Goal: Find specific page/section: Find specific page/section

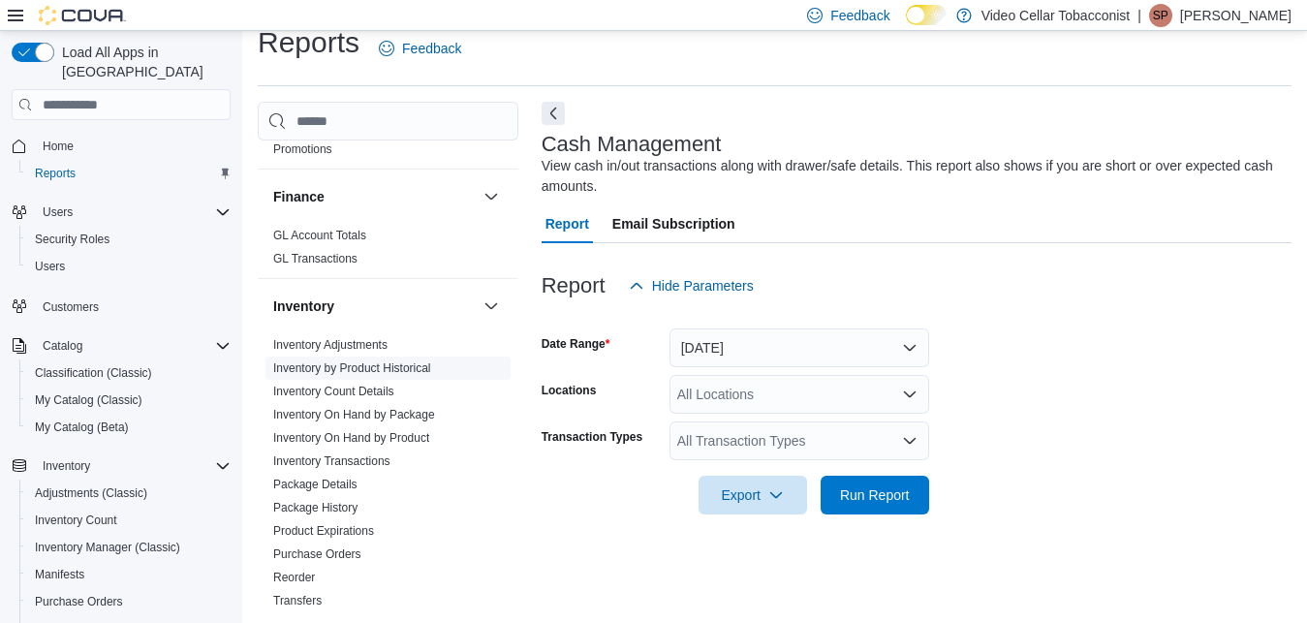
scroll to position [558, 0]
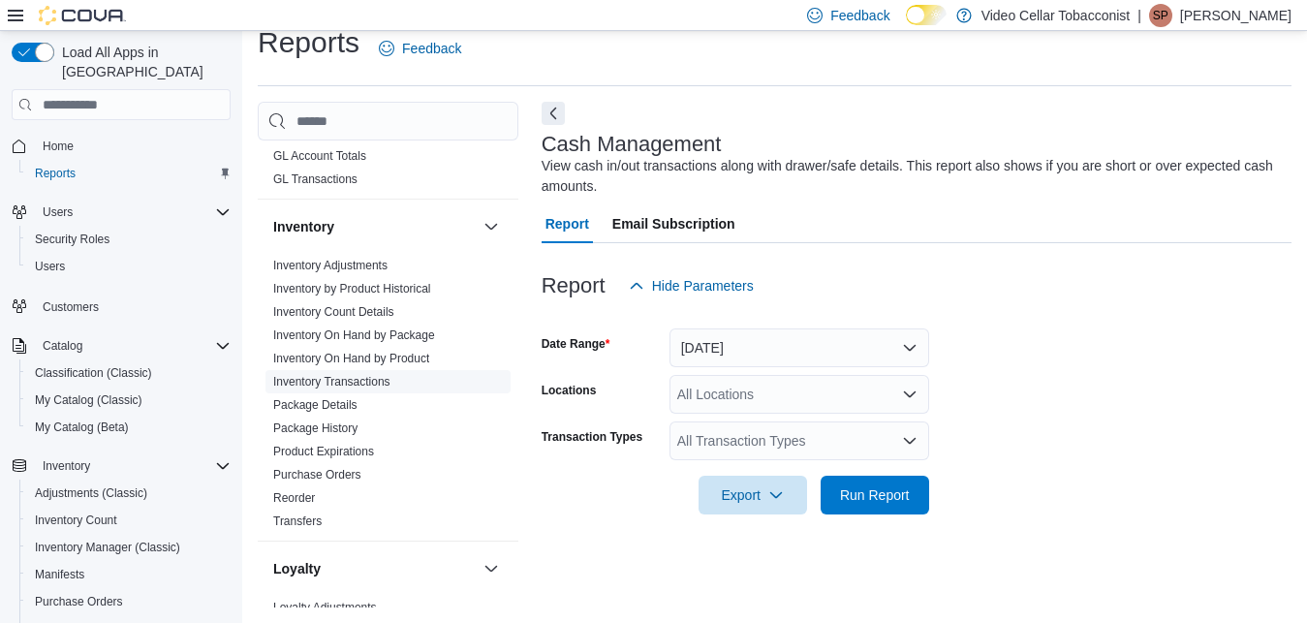
click at [335, 377] on link "Inventory Transactions" at bounding box center [331, 382] width 117 height 14
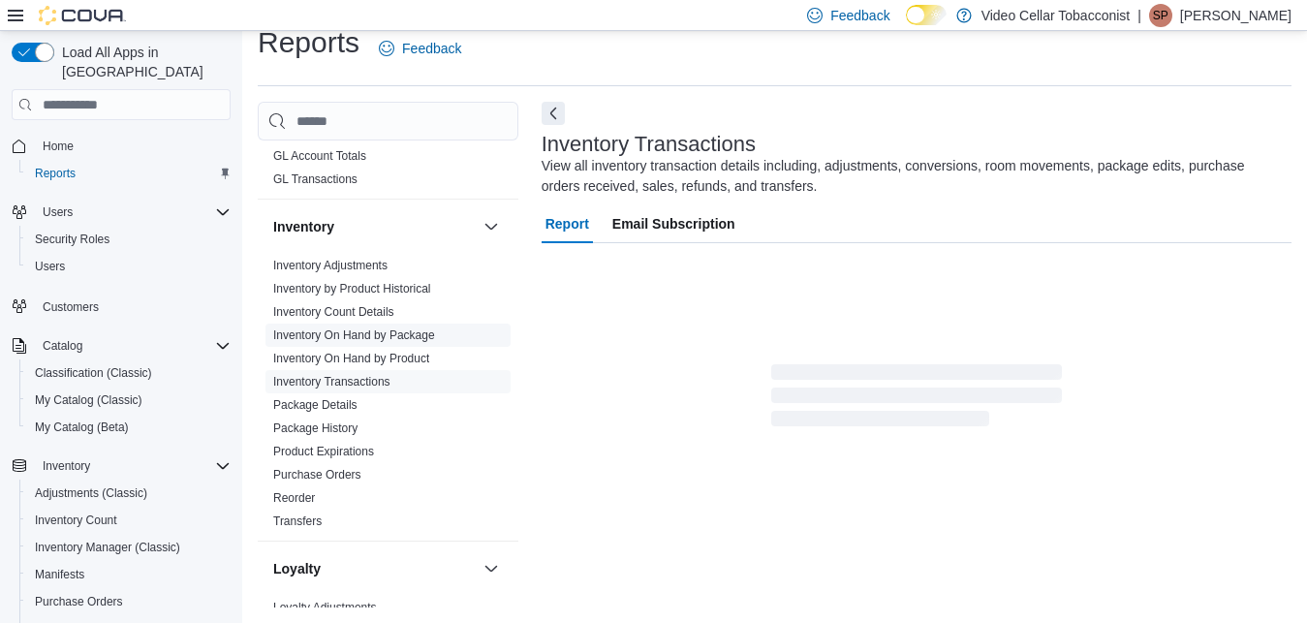
click at [348, 332] on link "Inventory On Hand by Package" at bounding box center [354, 335] width 162 height 14
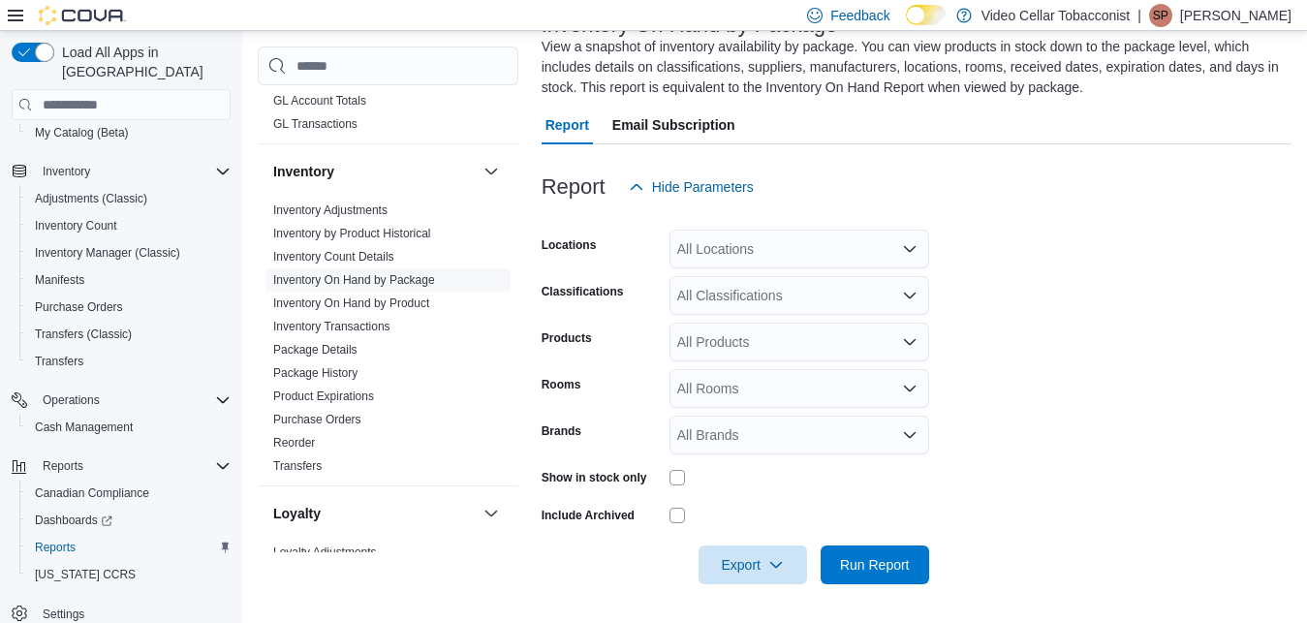
scroll to position [93, 0]
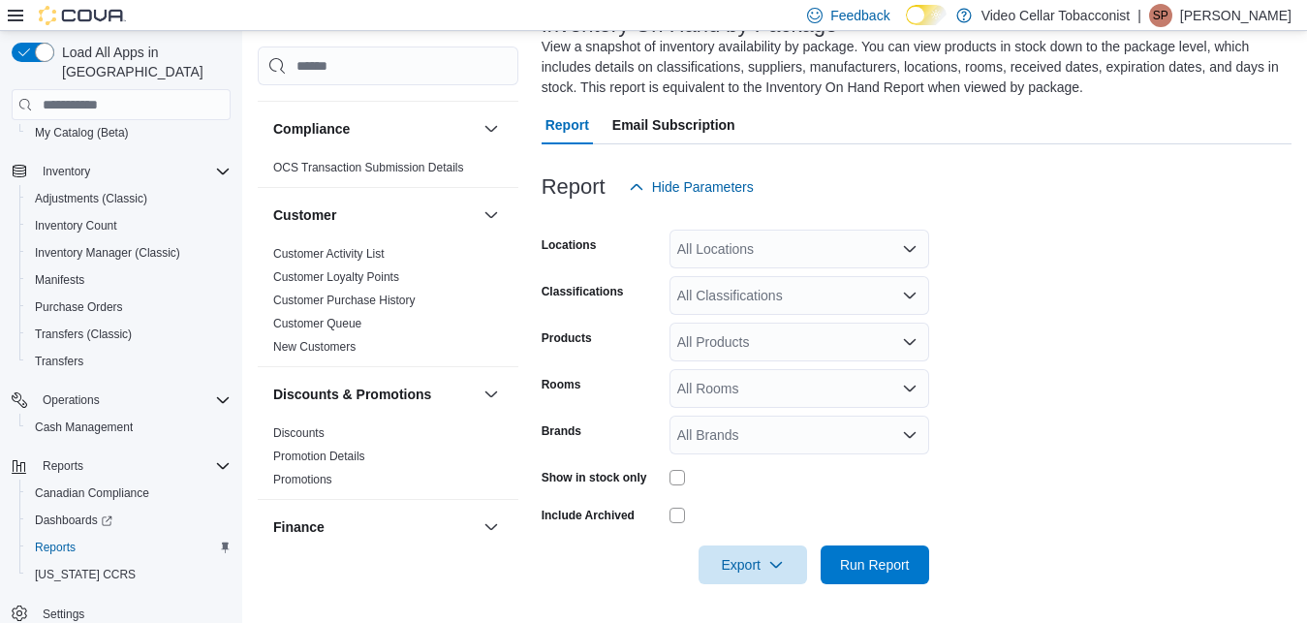
click at [1219, 18] on p "Seng Phetanoumorn" at bounding box center [1235, 15] width 111 height 23
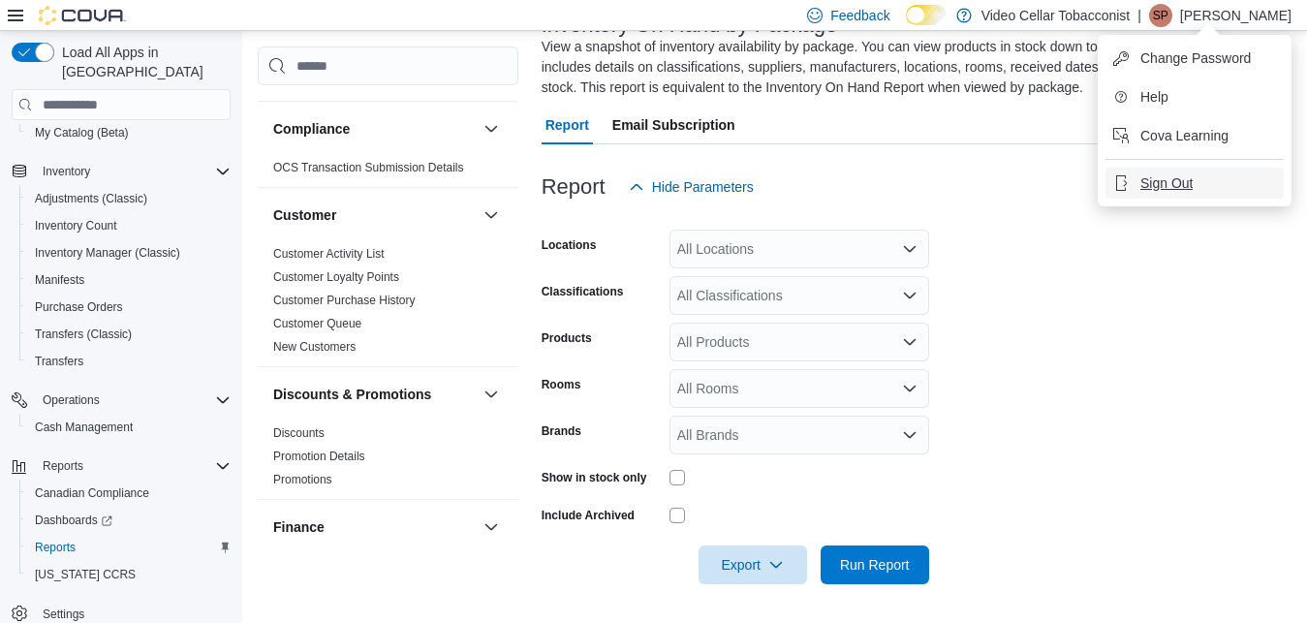
click at [1150, 179] on span "Sign Out" at bounding box center [1166, 182] width 52 height 19
